Goal: Obtain resource: Obtain resource

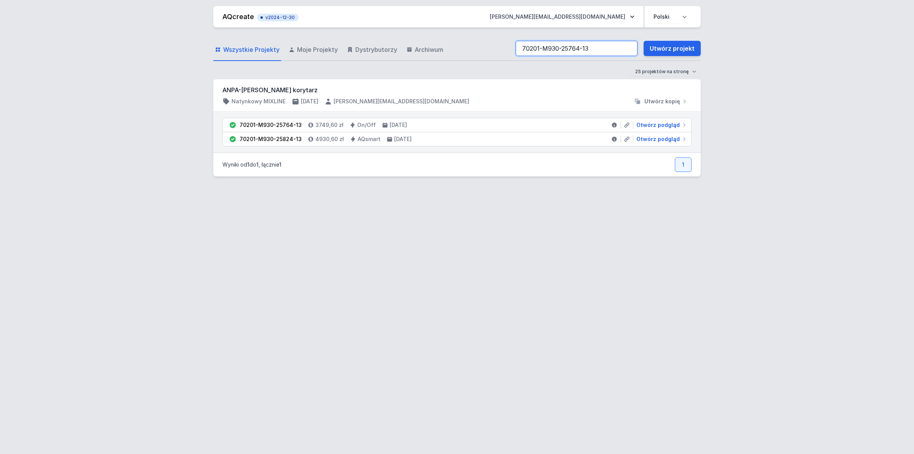
drag, startPoint x: 601, startPoint y: 50, endPoint x: 459, endPoint y: 35, distance: 142.1
click at [459, 35] on div "Wszystkie Projekty Moje Projekty Dystrybutorzy Archiwum 70201-M930-25764-13 Utw…" at bounding box center [457, 237] width 488 height 420
paste input "359-12"
type input "70201-M930-25359-12"
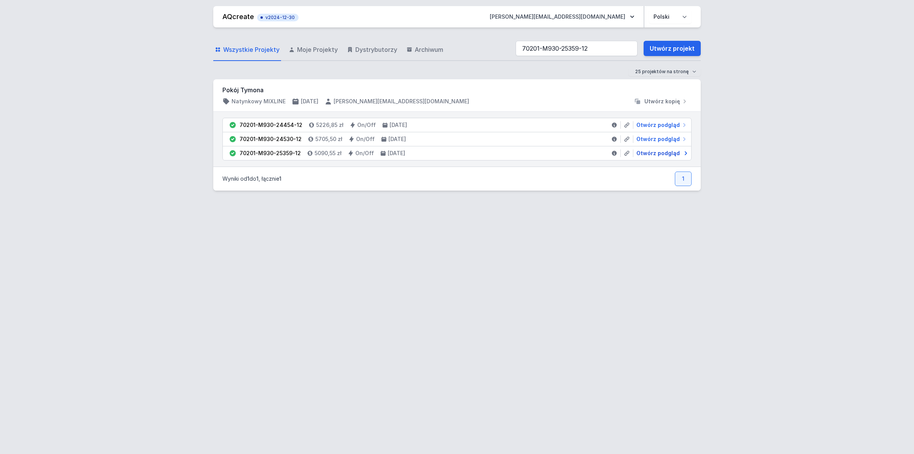
click at [648, 150] on span "Otwórz podgląd" at bounding box center [658, 153] width 43 height 8
select select "2"
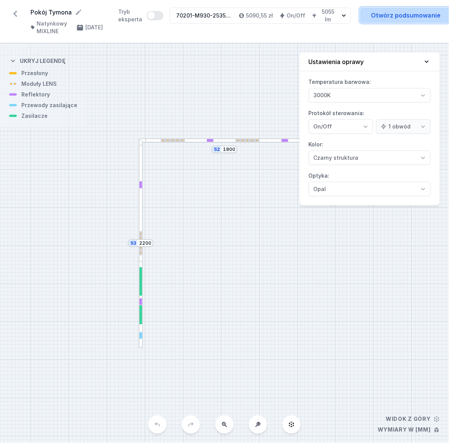
click at [395, 18] on link "Otwórz podsumowanie" at bounding box center [405, 15] width 91 height 15
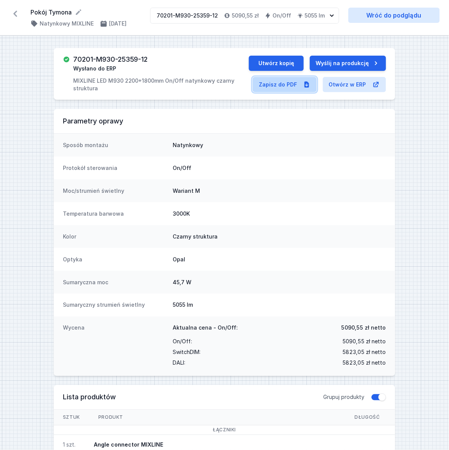
click at [280, 84] on link "Zapisz do PDF" at bounding box center [285, 84] width 64 height 15
